Goal: Information Seeking & Learning: Learn about a topic

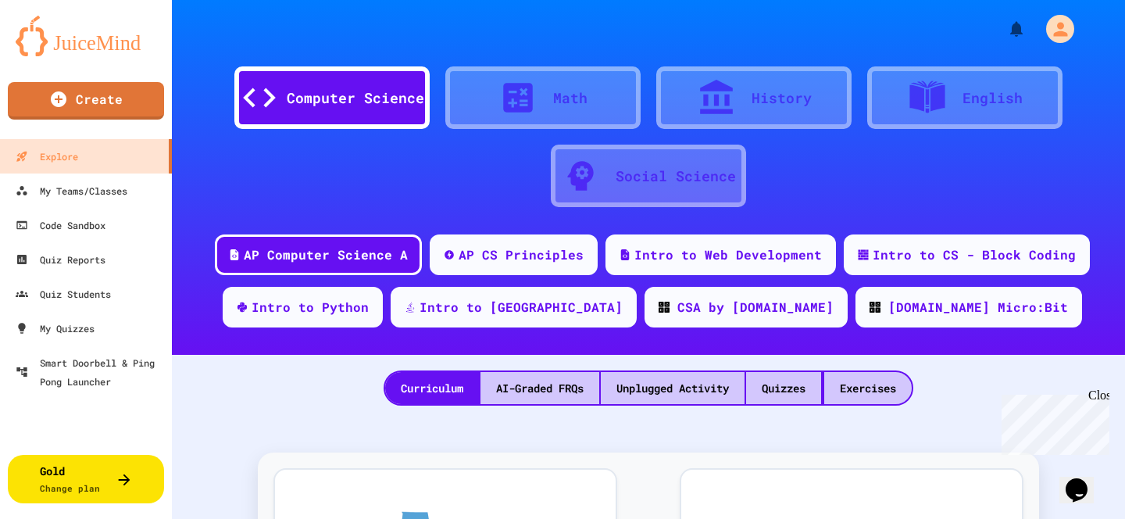
scroll to position [3, 0]
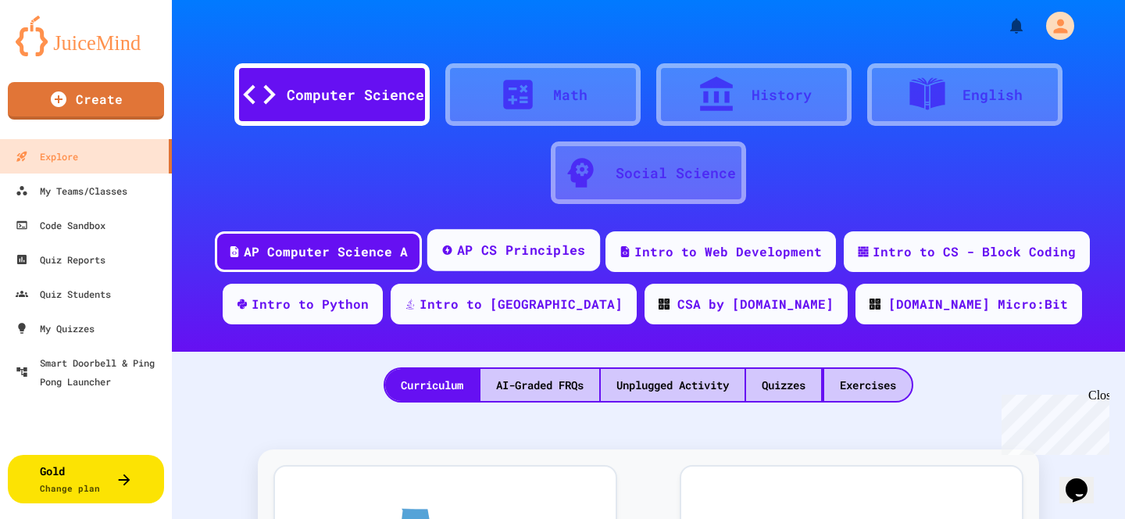
click at [517, 254] on div "AP CS Principles" at bounding box center [521, 251] width 129 height 20
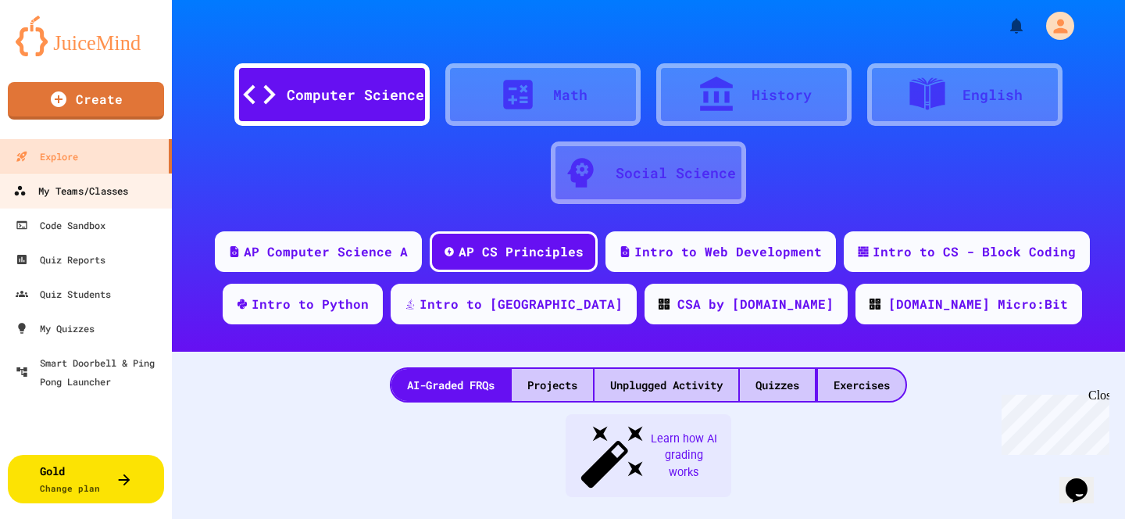
click at [73, 196] on div "My Teams/Classes" at bounding box center [70, 191] width 115 height 20
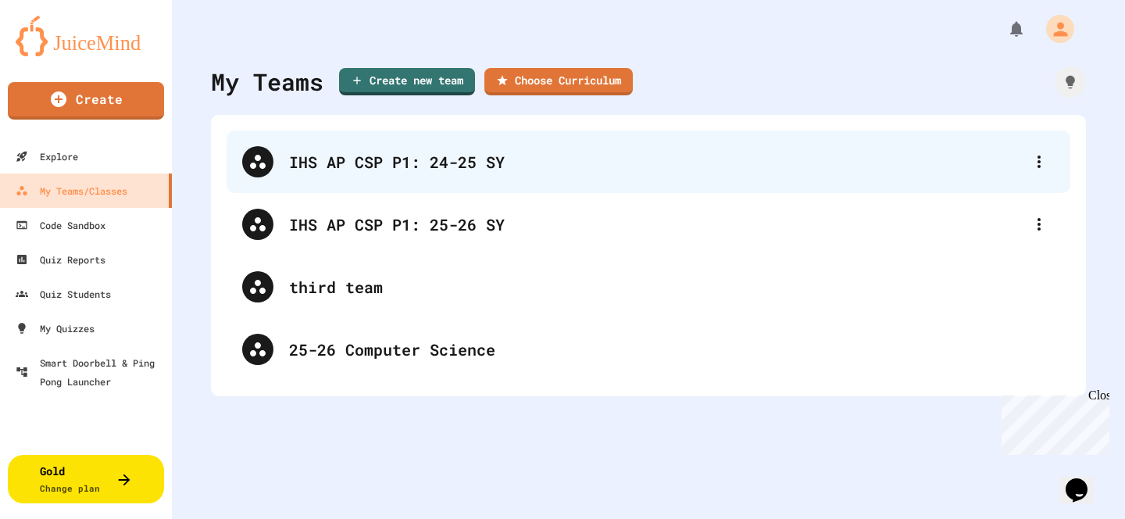
click at [910, 179] on div "IHS AP CSP P1: 24-25 SY" at bounding box center [649, 162] width 844 height 63
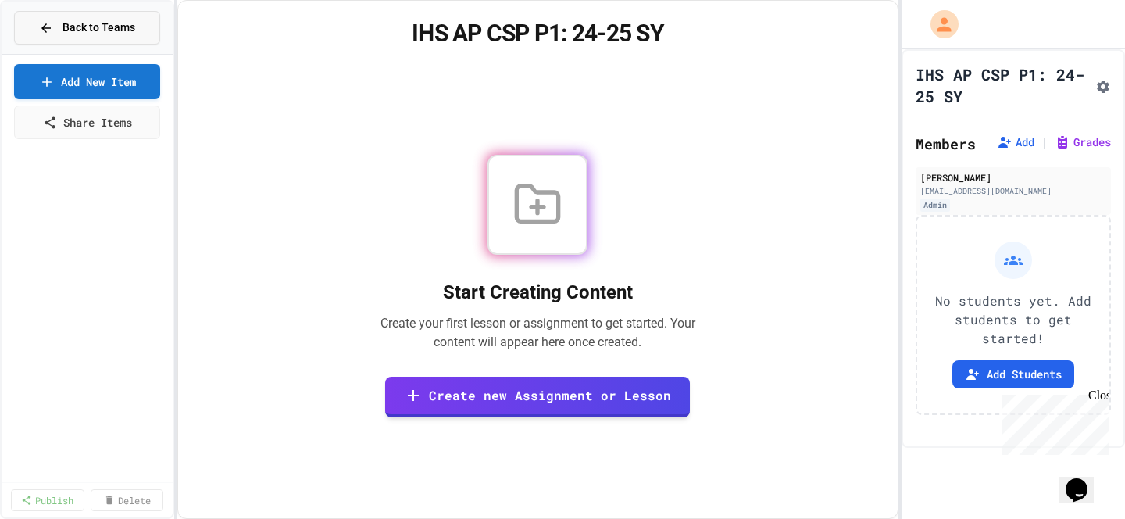
click at [55, 23] on div "Back to Teams" at bounding box center [87, 28] width 96 height 16
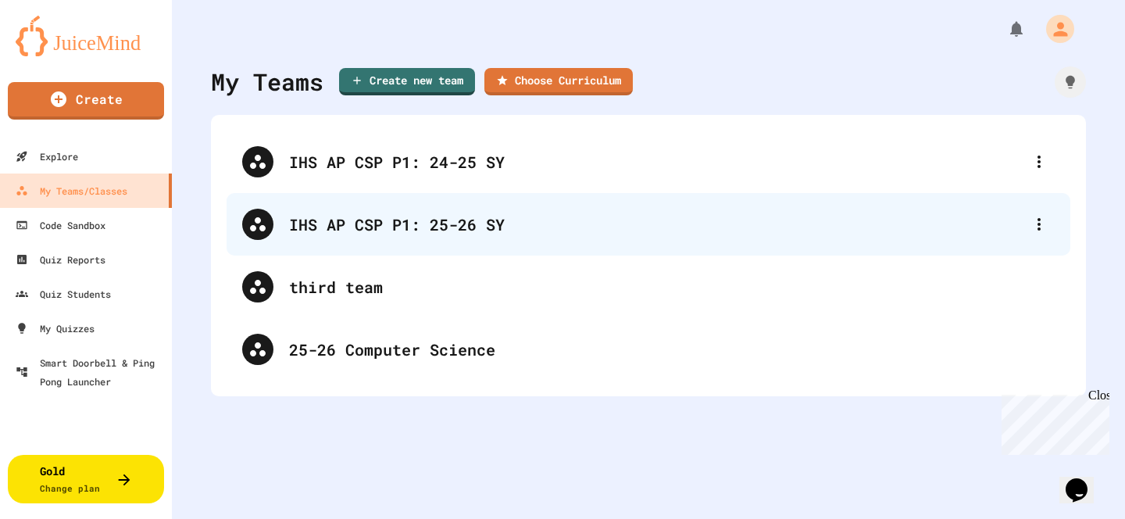
click at [363, 218] on div "IHS AP CSP P1: 25-26 SY" at bounding box center [656, 224] width 735 height 23
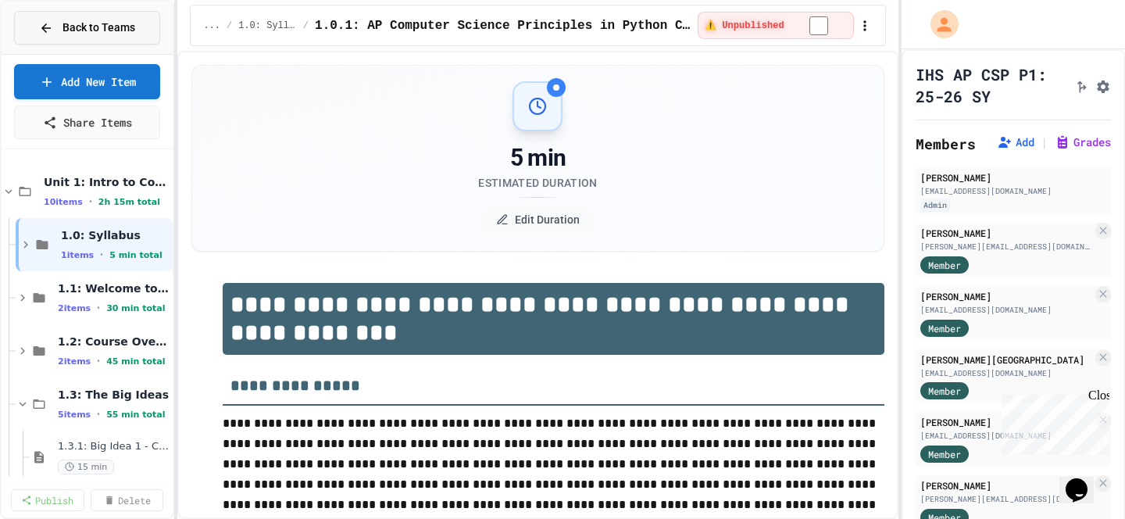
click at [52, 29] on div "Back to Teams" at bounding box center [87, 28] width 96 height 16
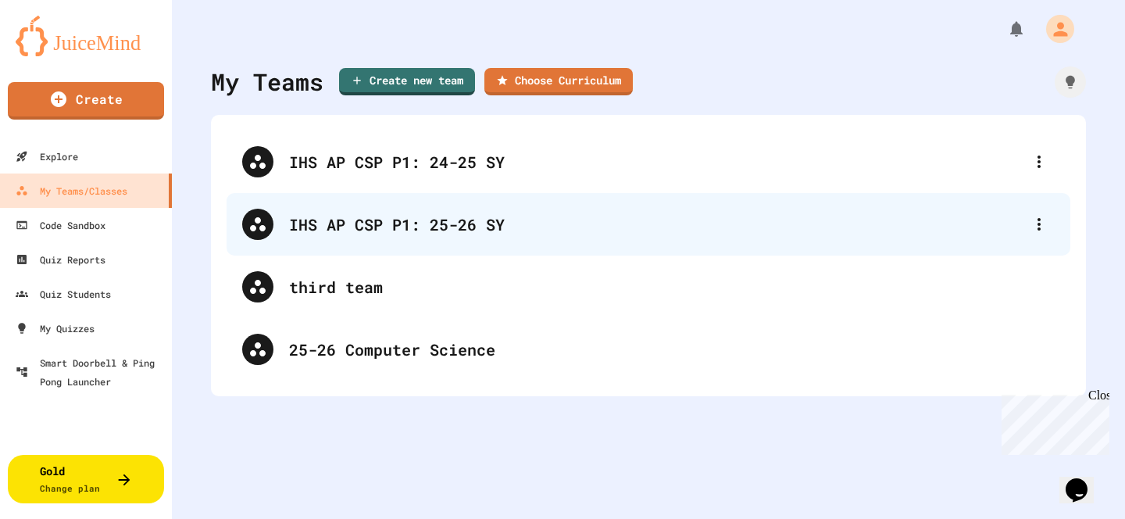
click at [481, 218] on div "IHS AP CSP P1: 25-26 SY" at bounding box center [656, 224] width 735 height 23
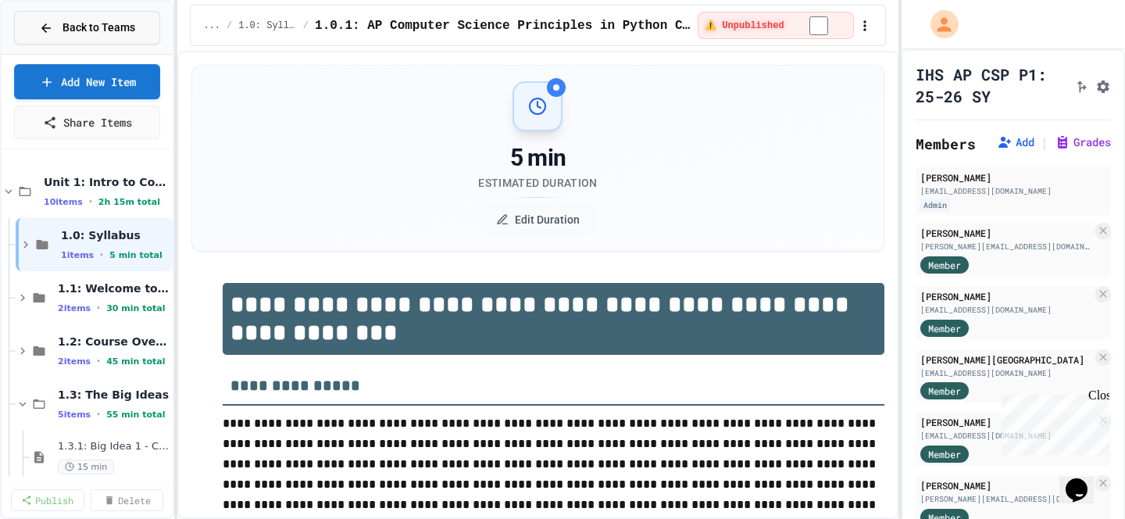
click at [23, 32] on button "Back to Teams" at bounding box center [87, 28] width 146 height 34
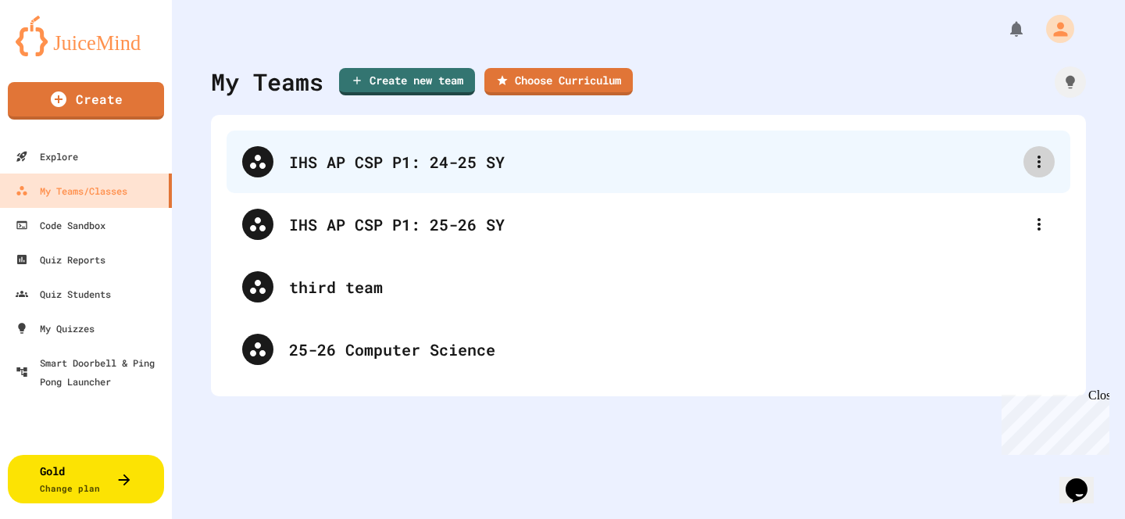
click at [1036, 160] on icon at bounding box center [1039, 161] width 19 height 19
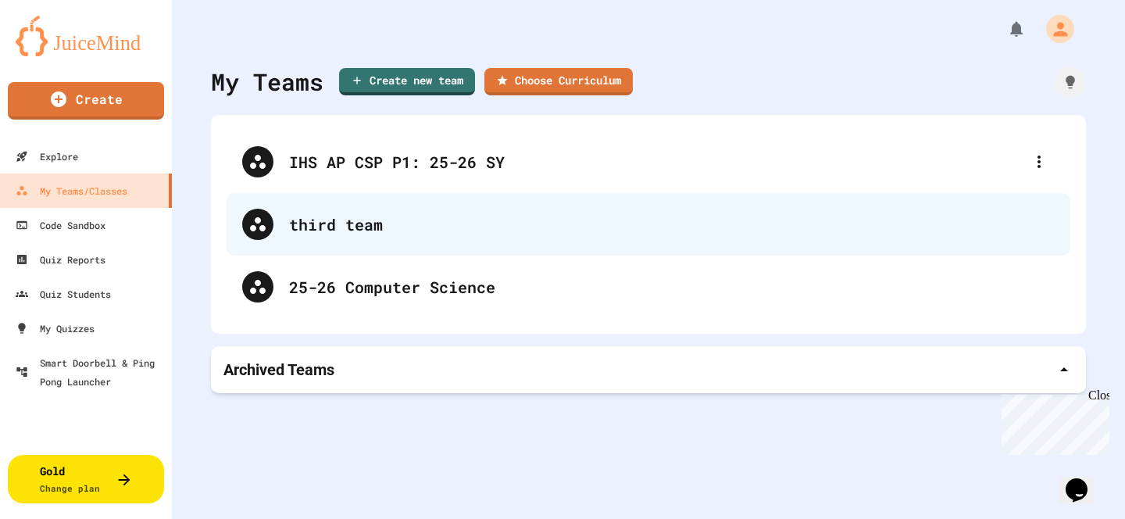
click at [623, 231] on div "third team" at bounding box center [672, 224] width 766 height 23
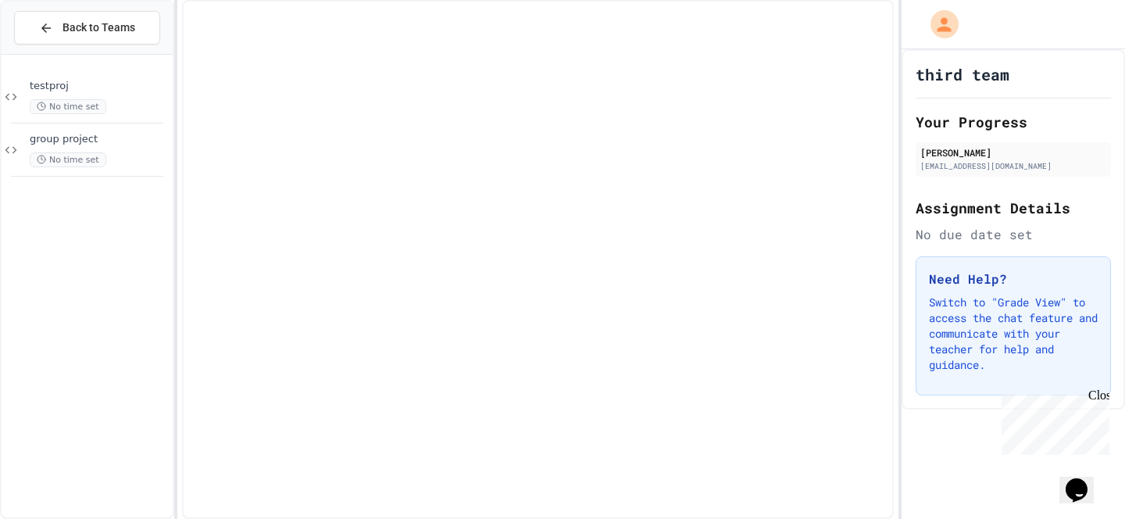
click at [148, 26] on button "Back to Teams" at bounding box center [87, 28] width 146 height 34
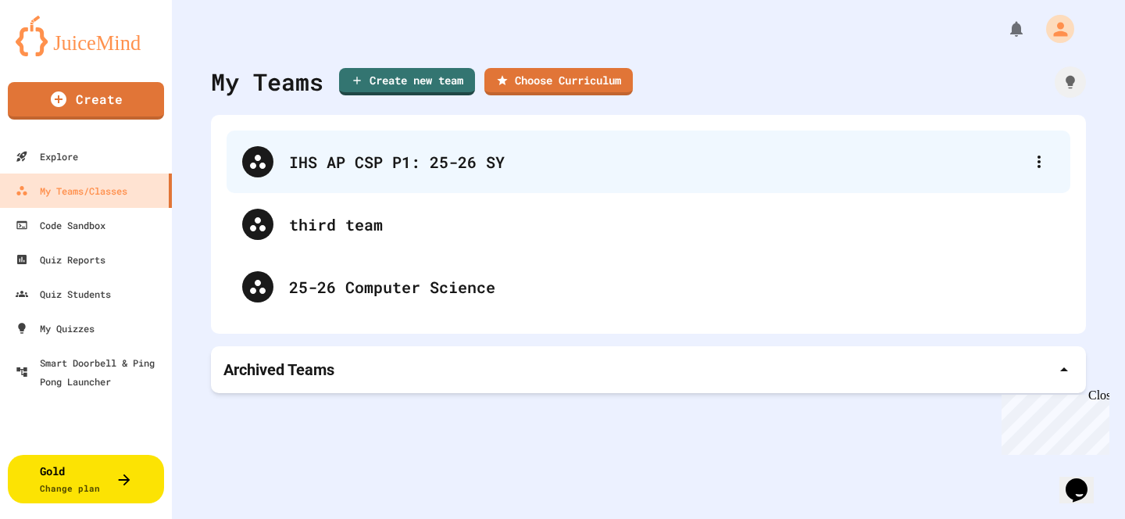
click at [309, 171] on div "IHS AP CSP P1: 25-26 SY" at bounding box center [656, 161] width 735 height 23
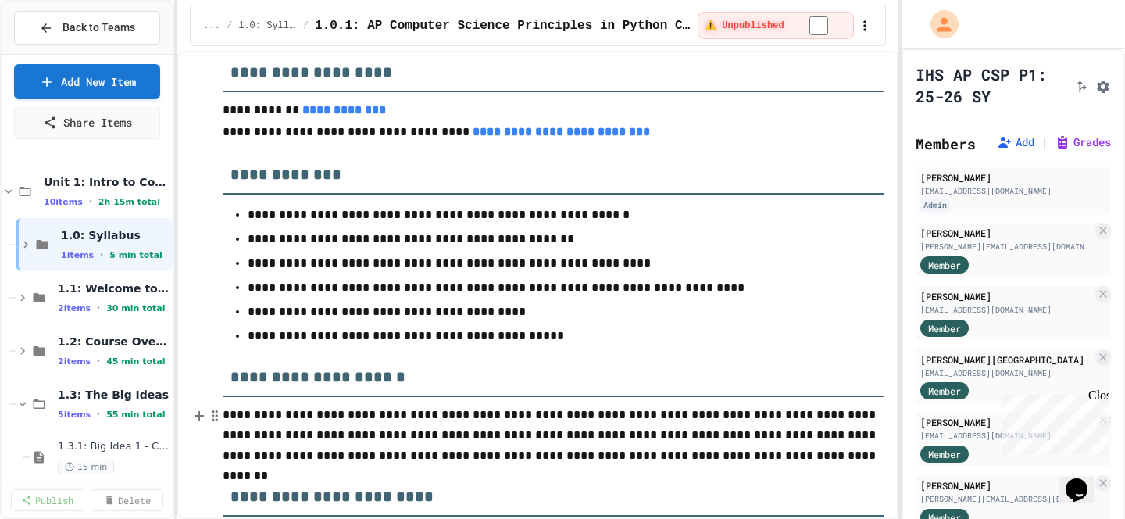
scroll to position [586, 0]
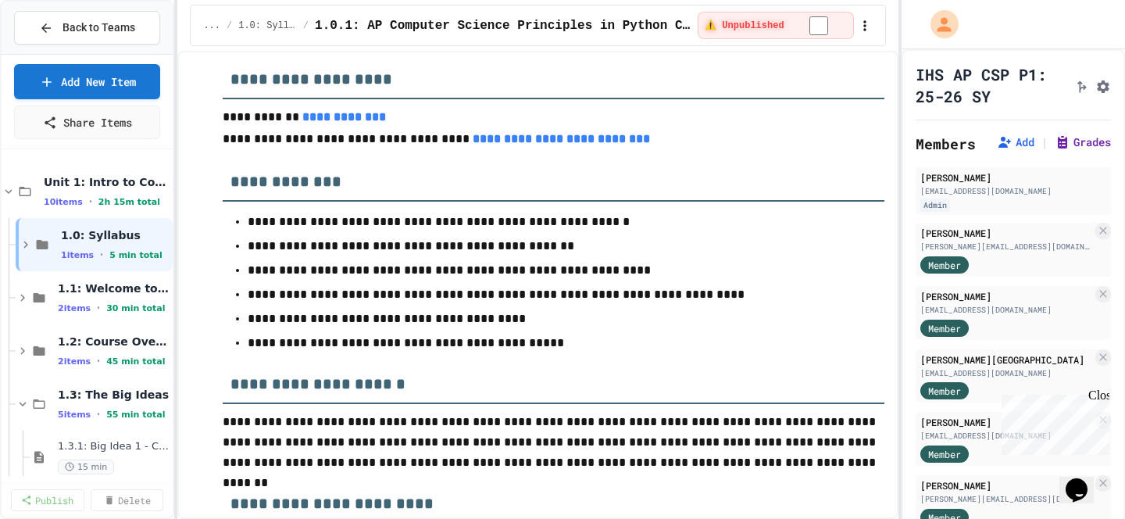
click at [1055, 150] on button "Grades" at bounding box center [1083, 142] width 56 height 16
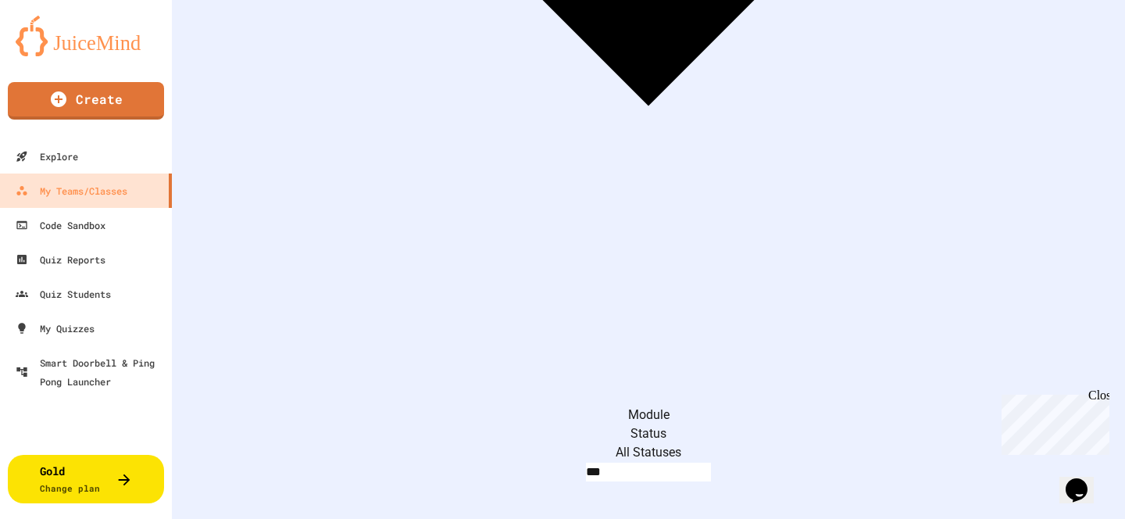
scroll to position [589, 0]
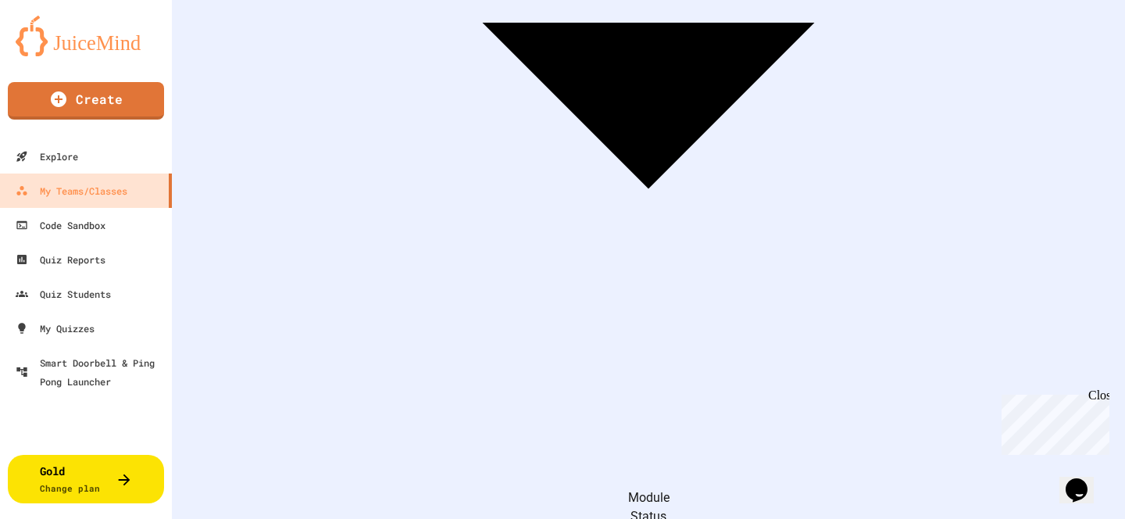
scroll to position [334, 0]
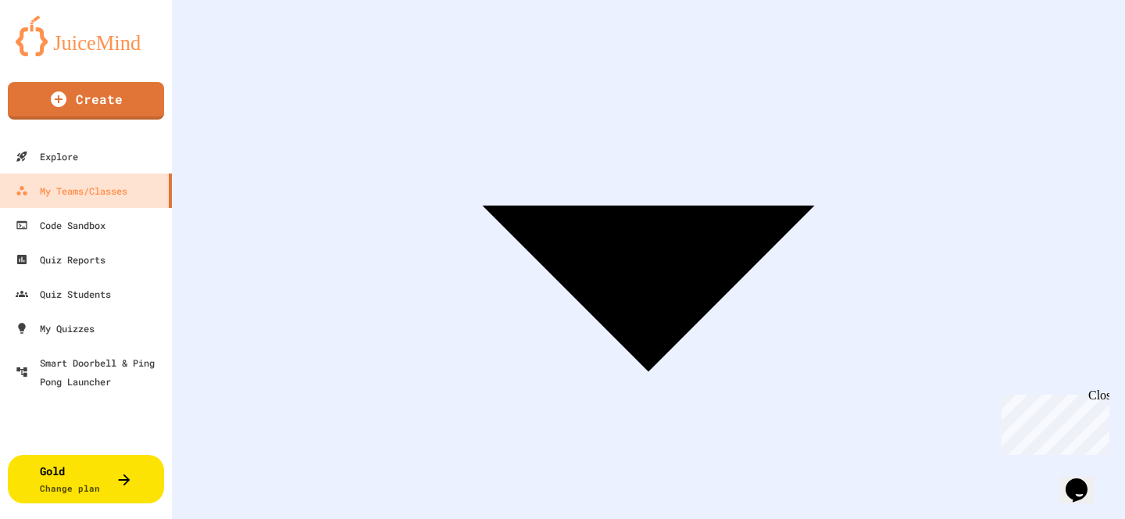
scroll to position [318, 0]
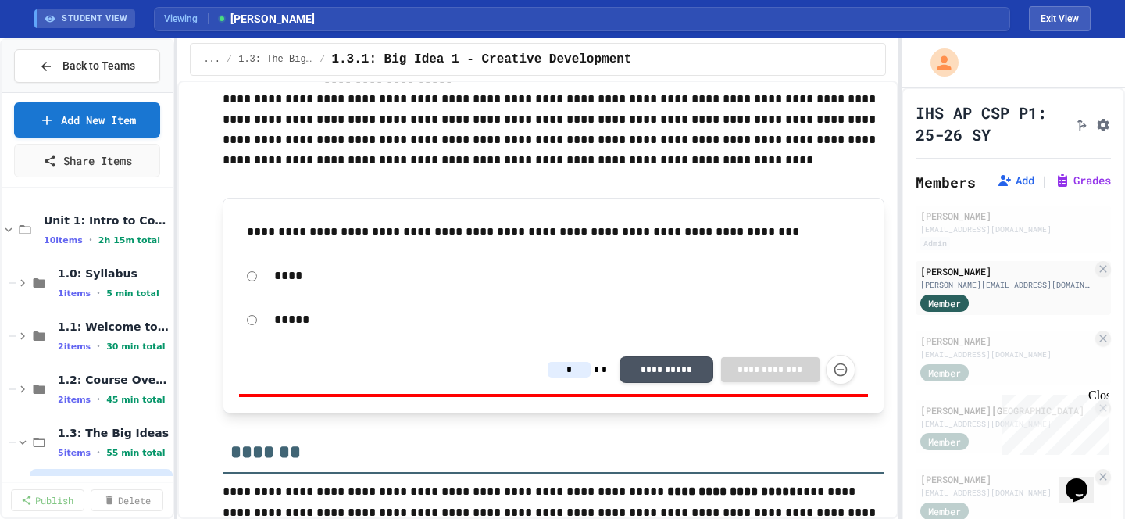
scroll to position [556, 0]
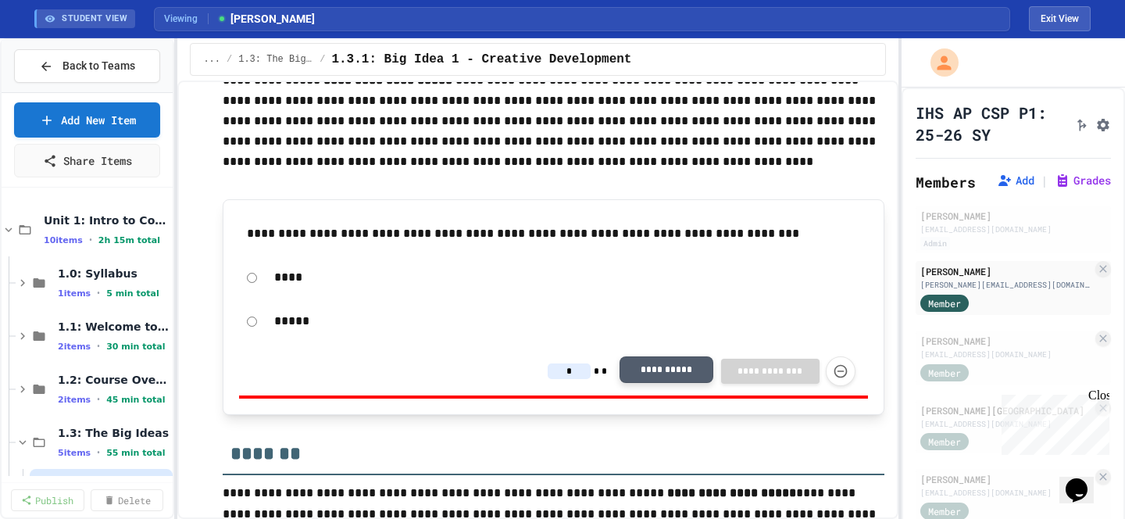
click at [648, 372] on button "**********" at bounding box center [667, 369] width 94 height 27
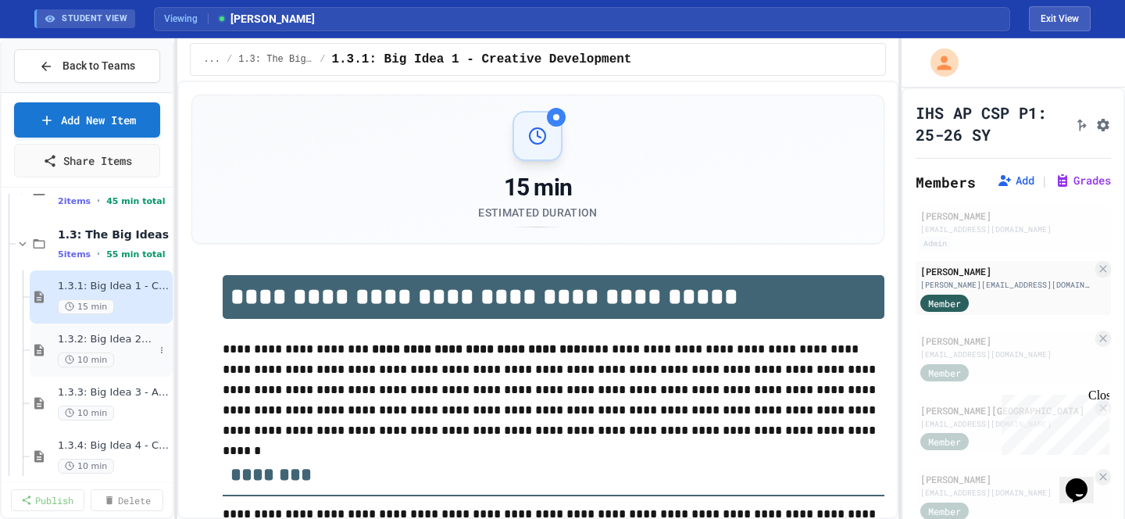
scroll to position [76, 0]
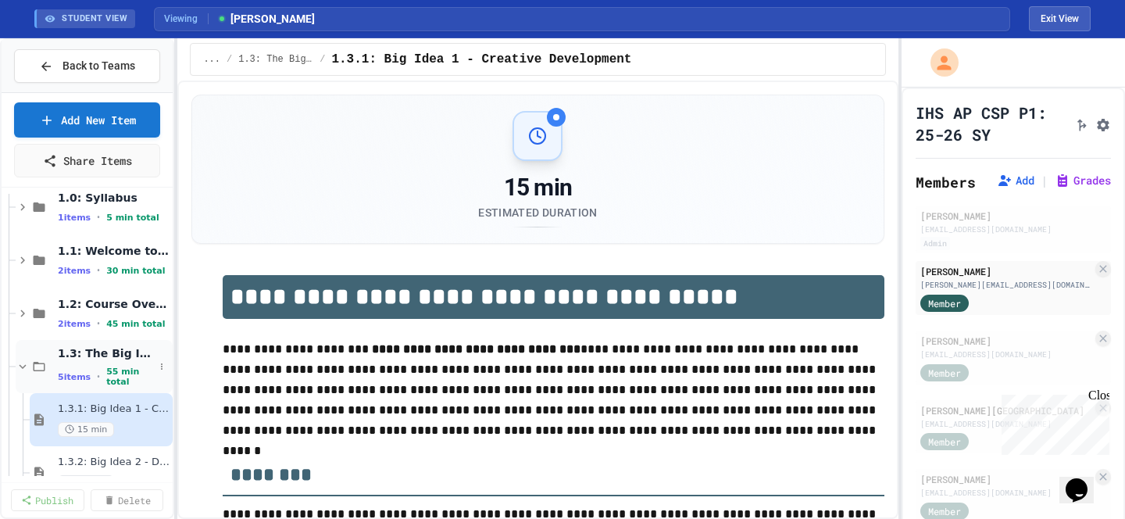
click at [21, 364] on icon at bounding box center [23, 366] width 14 height 14
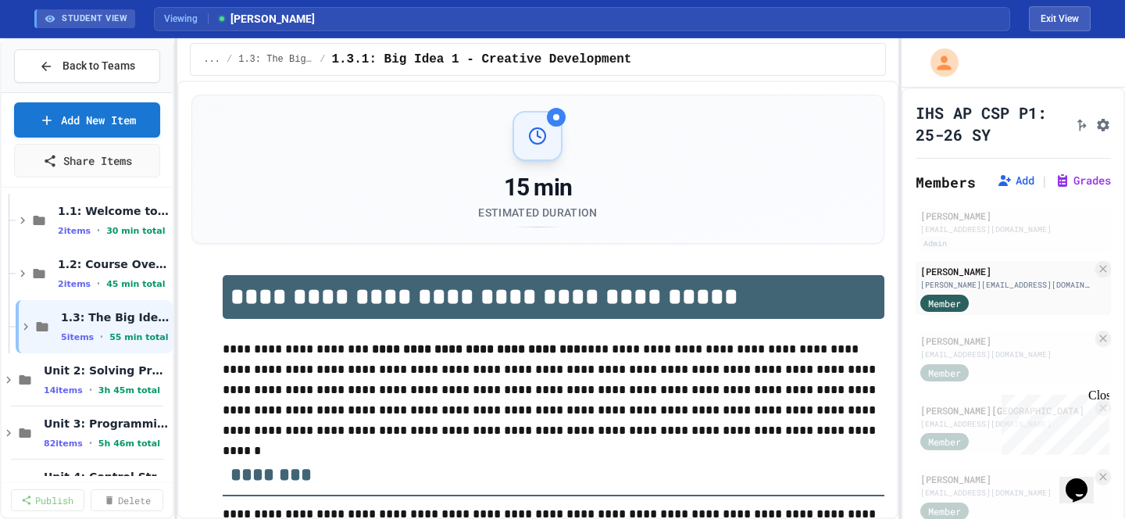
scroll to position [116, 0]
click at [114, 366] on span "Unit 2: Solving Problems in Computer Science" at bounding box center [99, 366] width 110 height 14
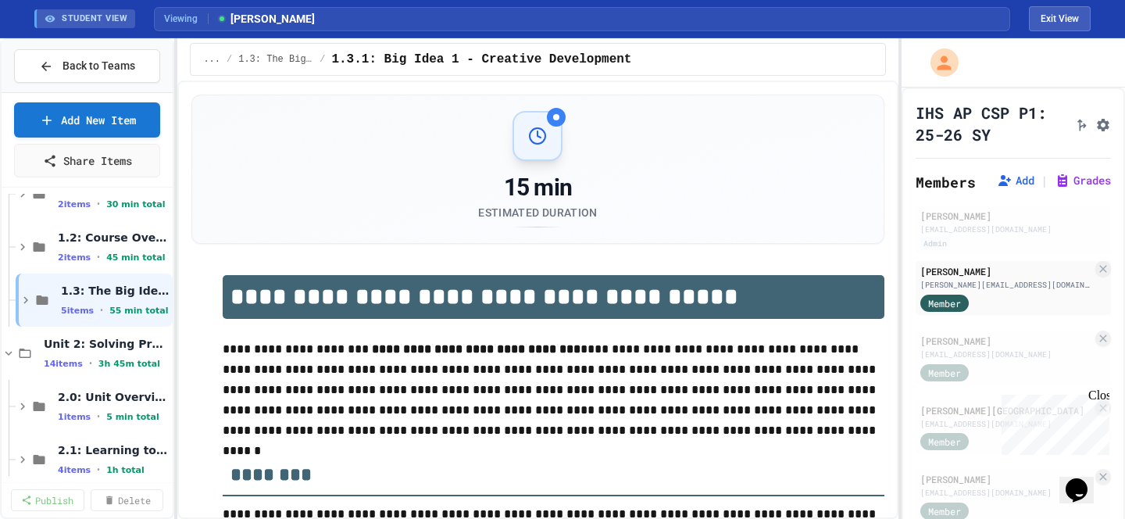
scroll to position [161, 0]
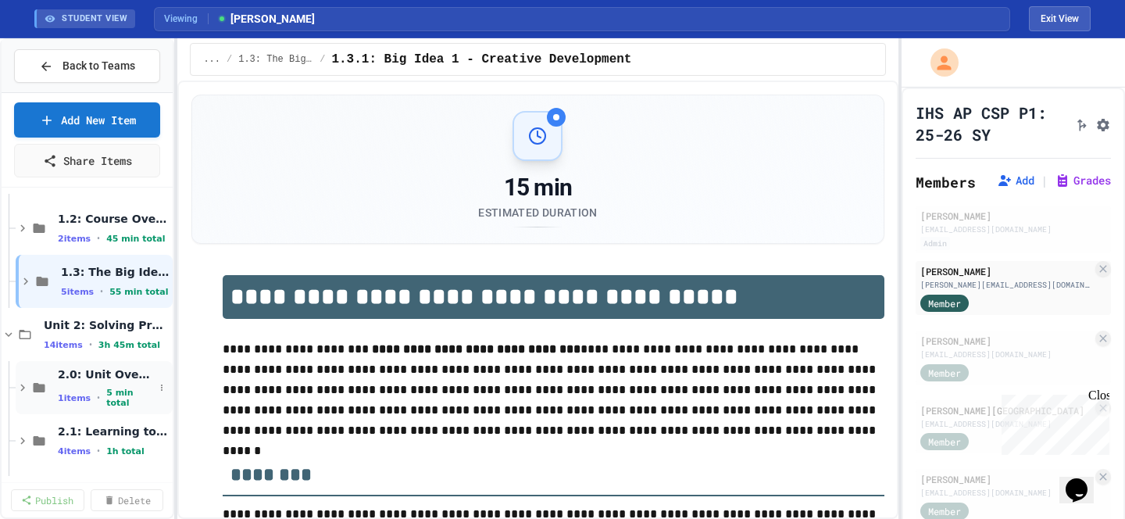
click at [99, 373] on span "2.0: Unit Overview" at bounding box center [106, 374] width 96 height 14
click at [110, 379] on span "2.0: Unit Overview" at bounding box center [106, 374] width 96 height 14
click at [41, 385] on icon at bounding box center [40, 387] width 12 height 9
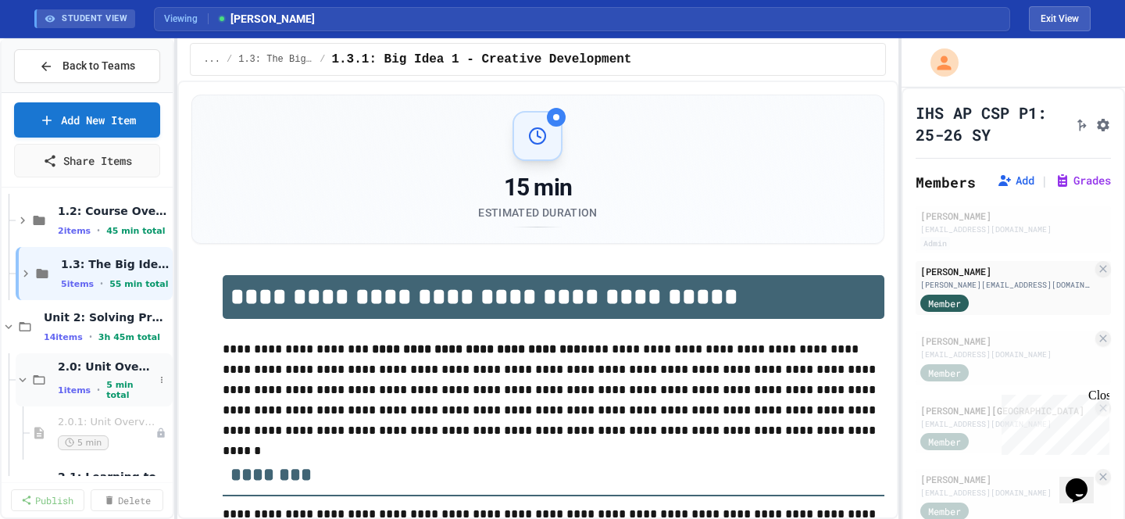
scroll to position [181, 0]
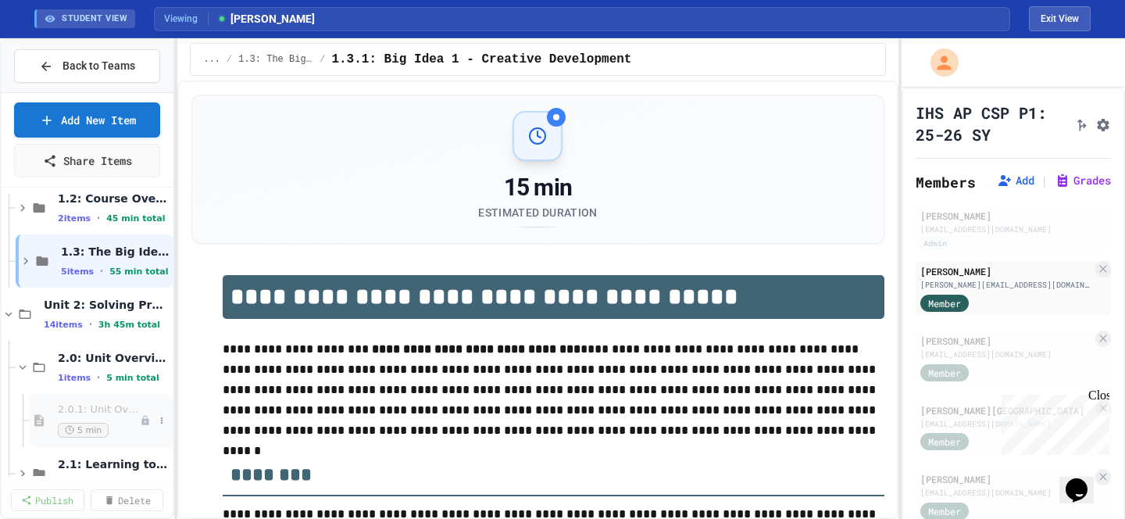
click at [105, 414] on span "2.0.1: Unit Overview" at bounding box center [99, 409] width 82 height 13
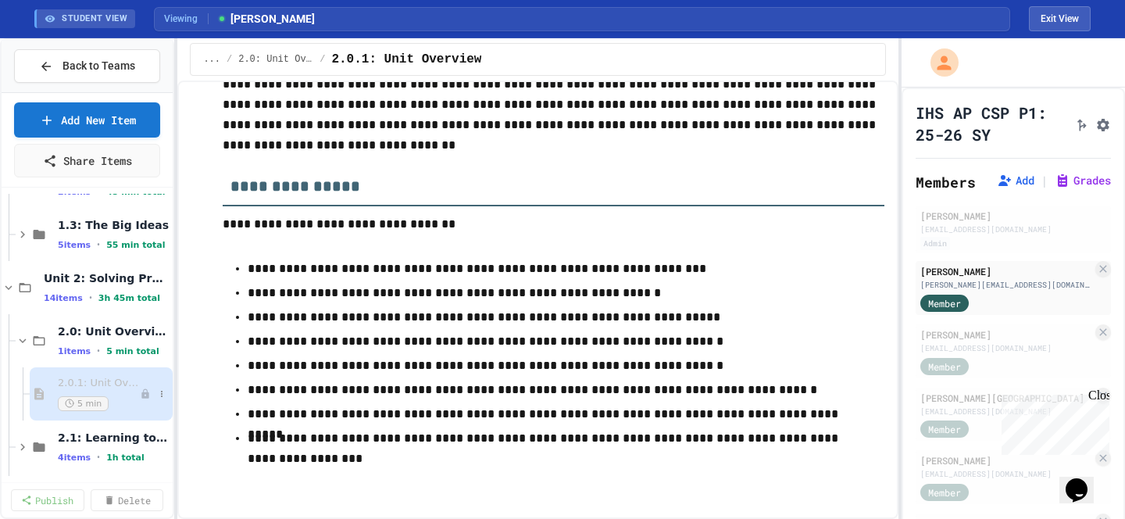
scroll to position [231, 0]
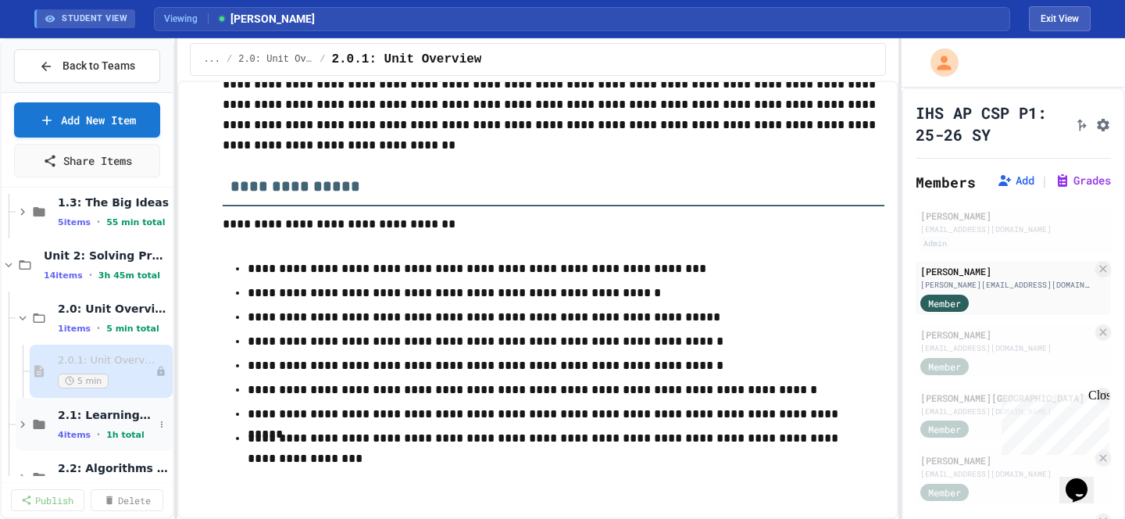
click at [22, 427] on icon at bounding box center [23, 424] width 14 height 14
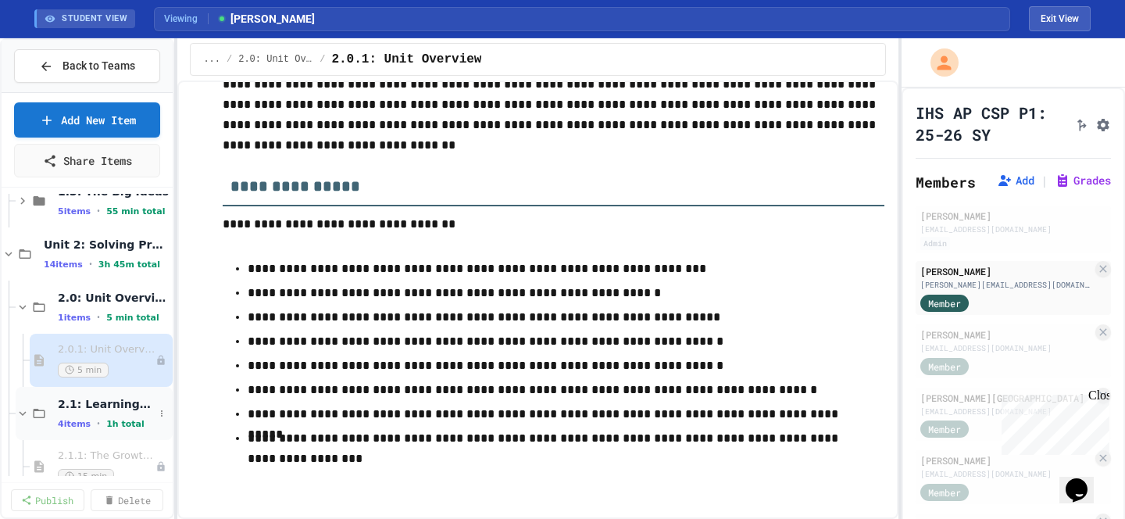
scroll to position [315, 0]
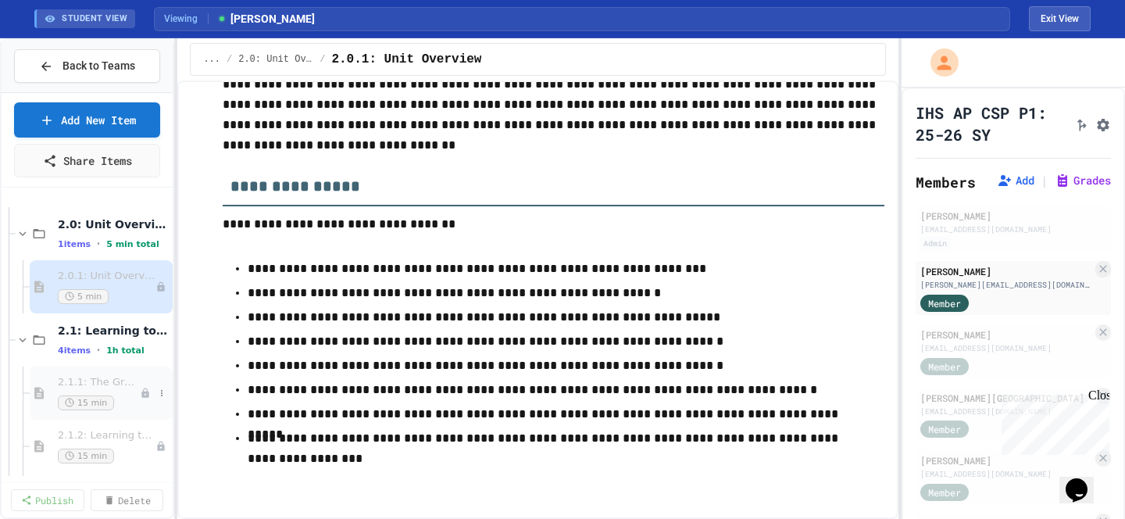
click at [93, 377] on span "2.1.1: The Growth Mindset" at bounding box center [99, 382] width 82 height 13
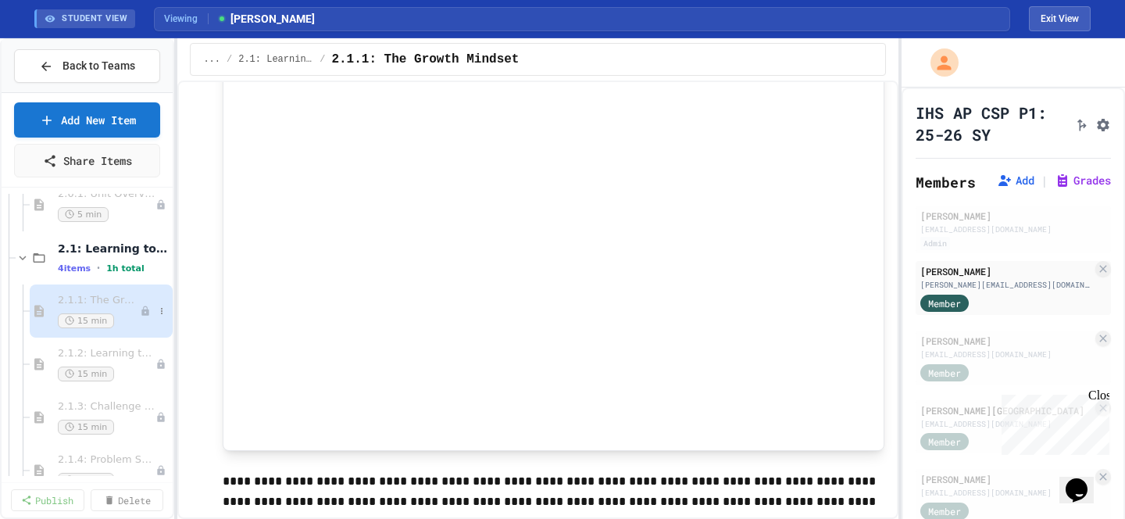
scroll to position [398, 0]
click at [110, 349] on span "2.1.2: Learning to Solve Hard Problems" at bounding box center [99, 352] width 82 height 13
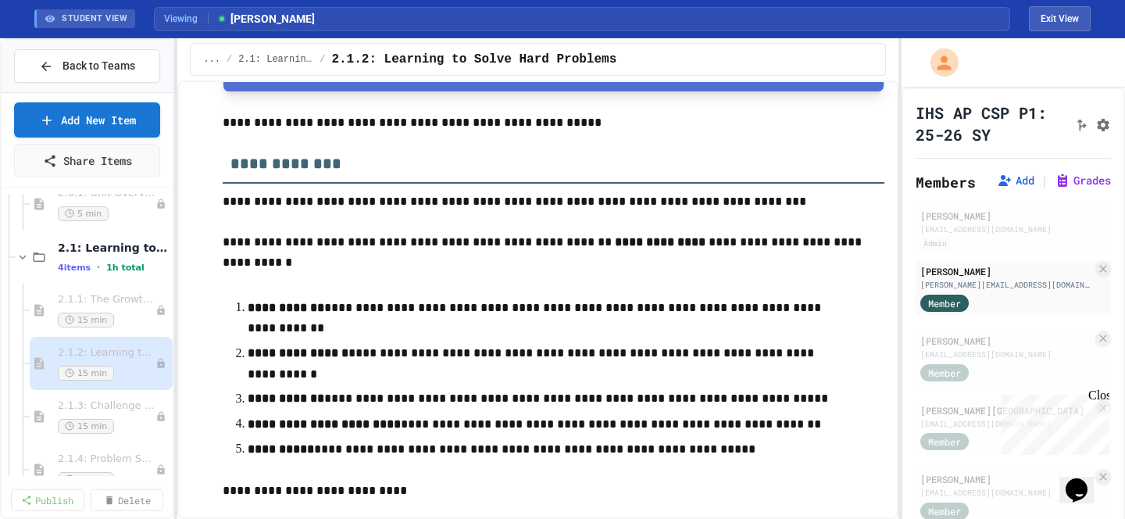
scroll to position [613, 0]
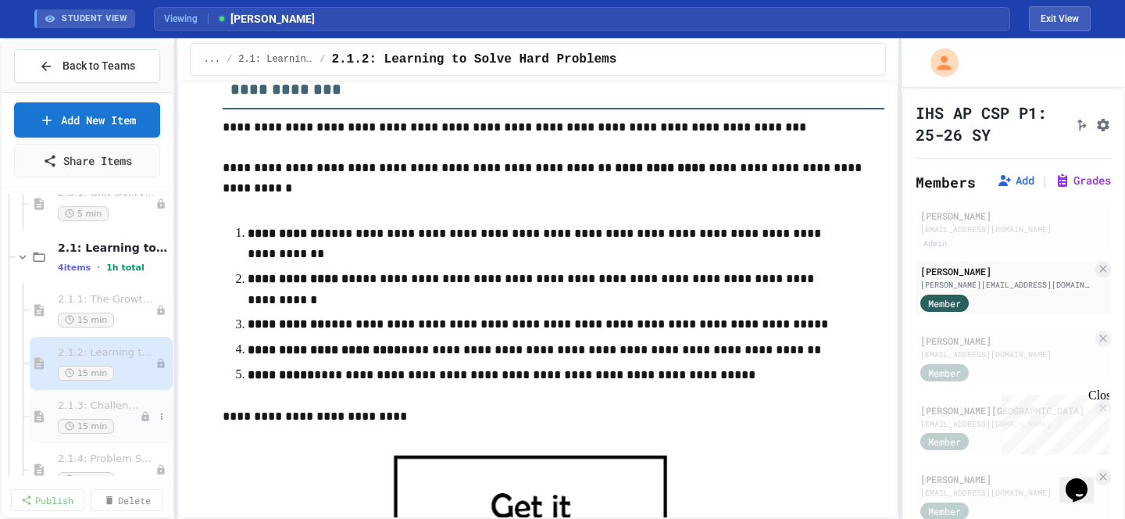
click at [96, 401] on span "2.1.3: Challenge Problem - The Bridge" at bounding box center [99, 405] width 82 height 13
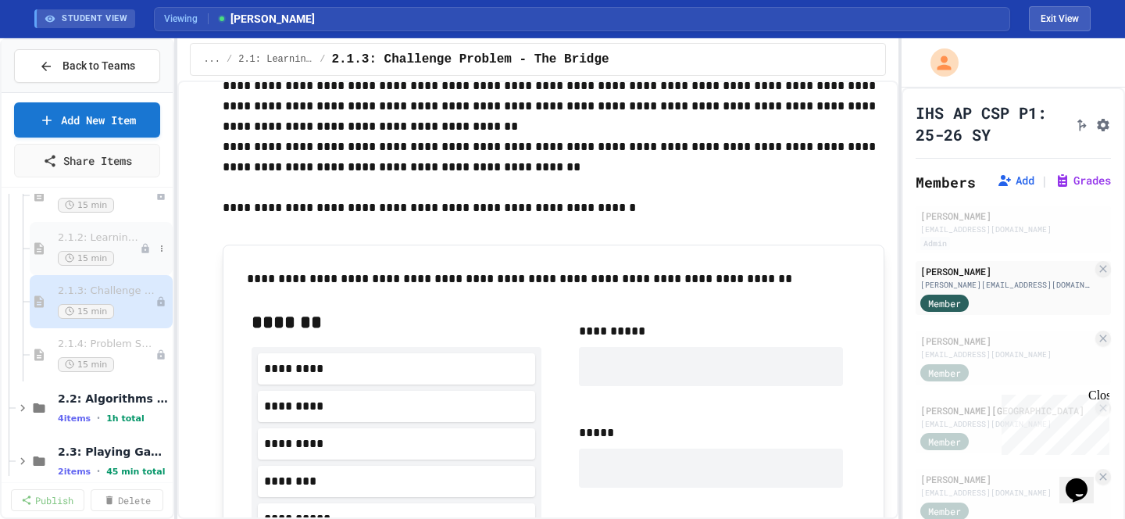
scroll to position [516, 0]
click at [106, 342] on span "2.1.4: Problem Solving Practice" at bounding box center [99, 340] width 82 height 13
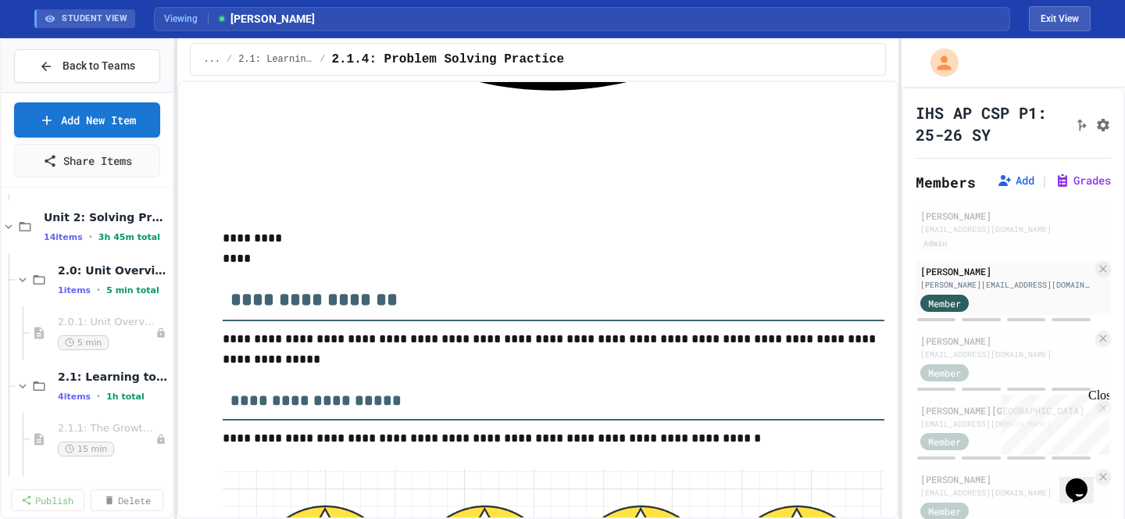
scroll to position [286, 0]
